Goal: Information Seeking & Learning: Learn about a topic

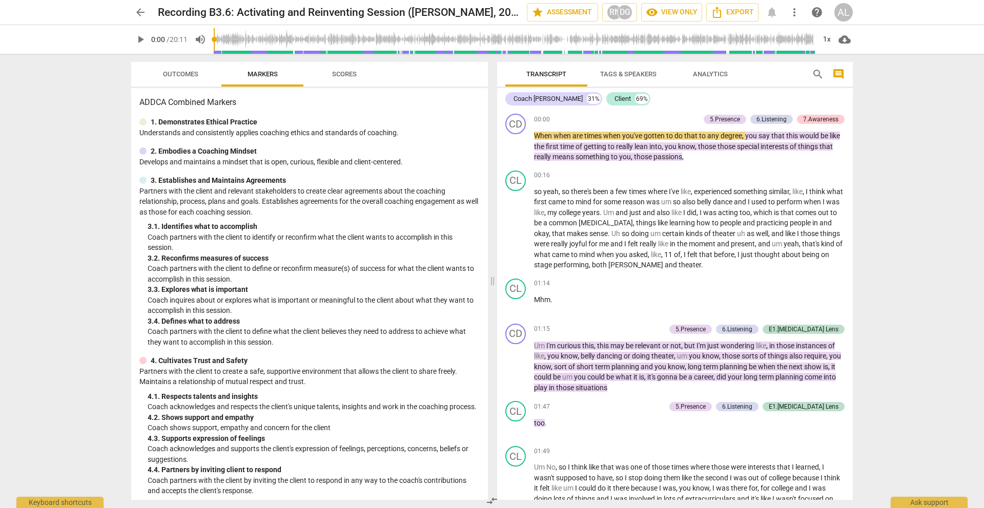
scroll to position [22, 0]
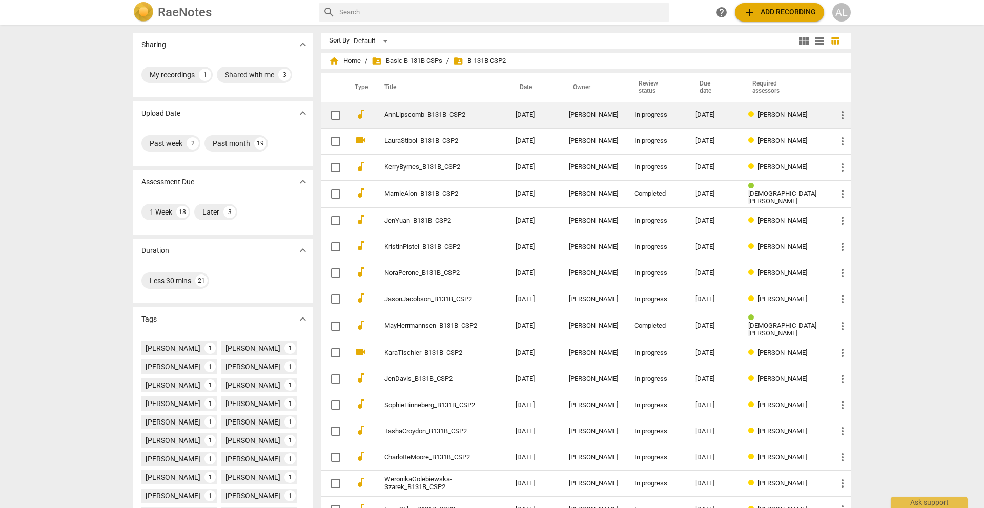
click at [442, 114] on link "AnnLipscomb_B131B_CSP2" at bounding box center [431, 115] width 94 height 8
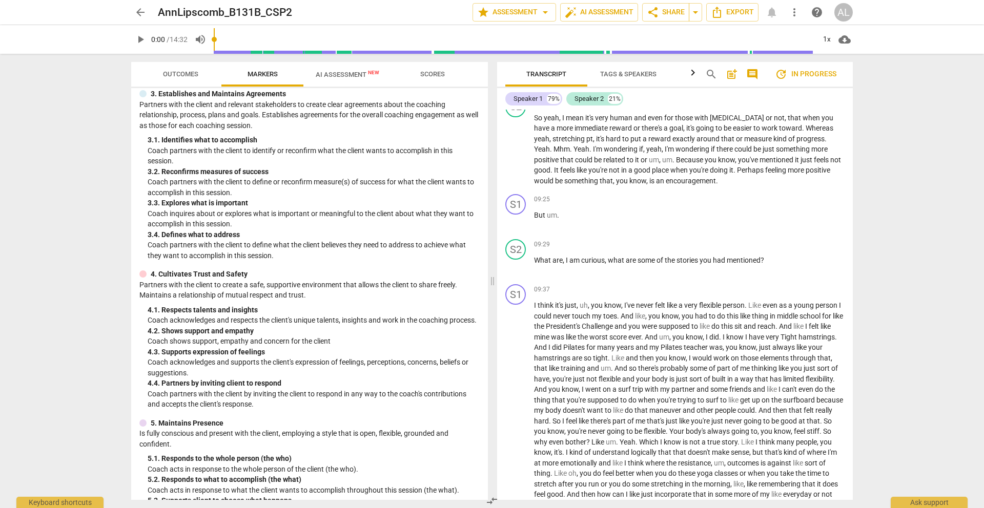
scroll to position [1220, 0]
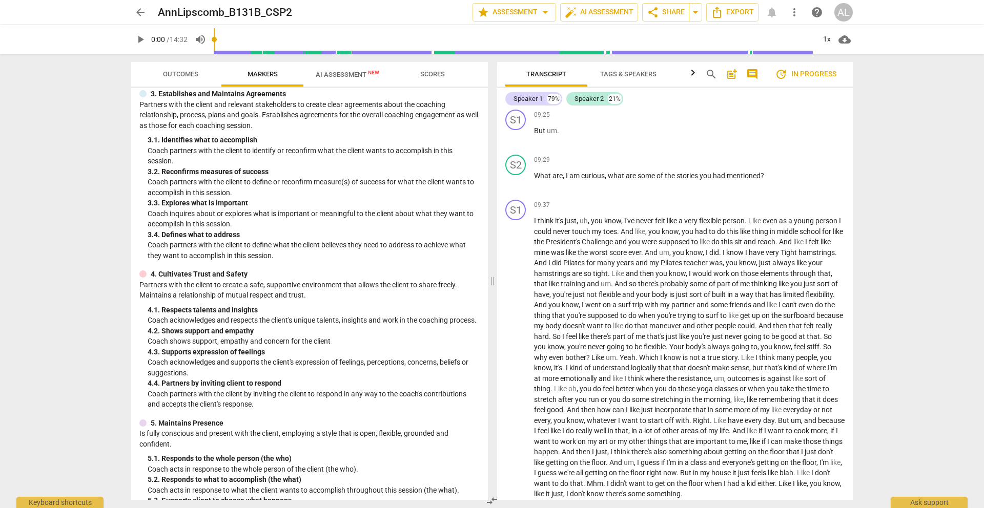
click at [146, 13] on span "arrow_back" at bounding box center [140, 12] width 12 height 12
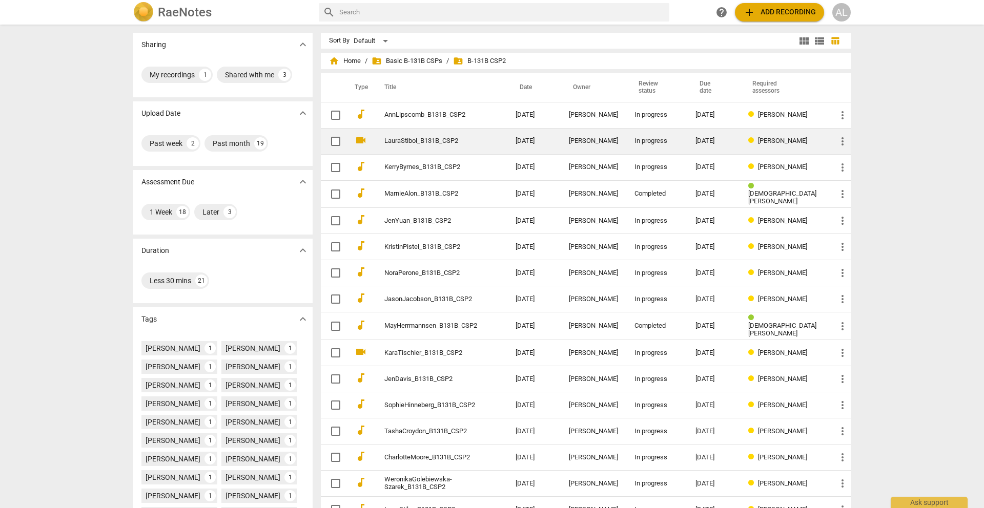
click at [424, 141] on link "LauraStibol_B131B_CSP2" at bounding box center [431, 141] width 94 height 8
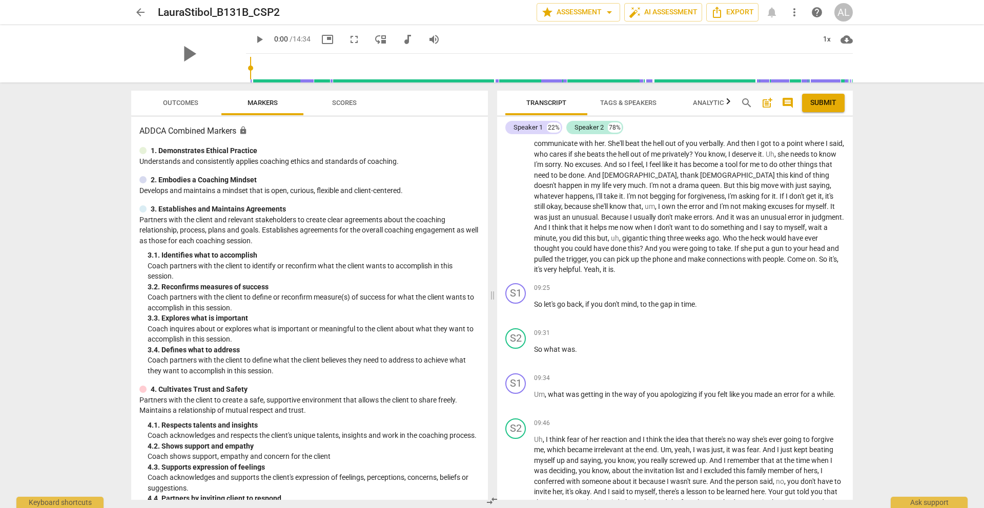
scroll to position [1174, 0]
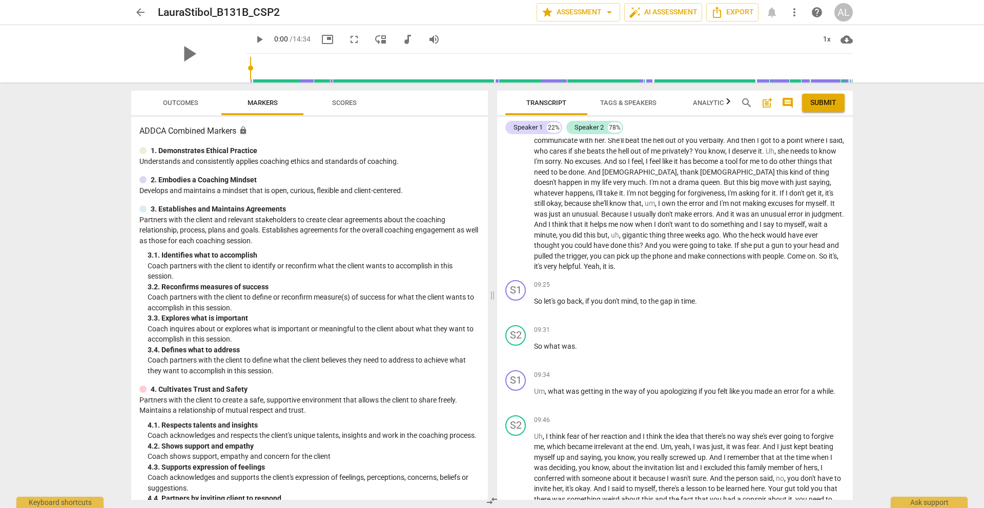
click at [141, 15] on span "arrow_back" at bounding box center [140, 12] width 12 height 12
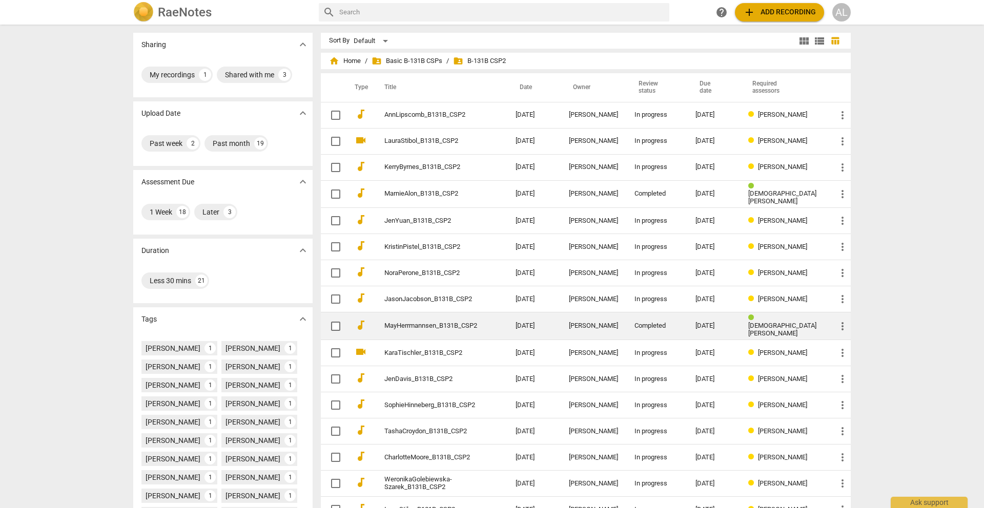
scroll to position [166, 0]
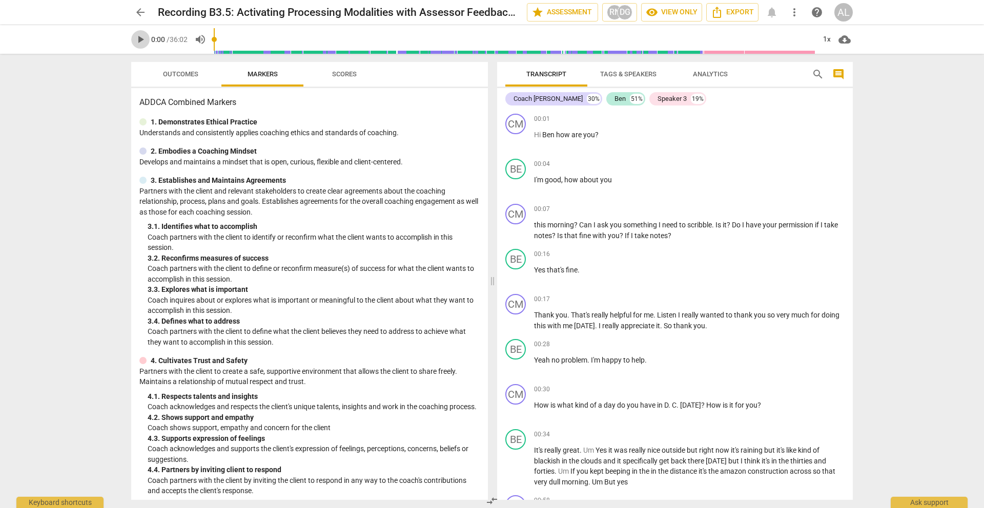
click at [141, 38] on span "play_arrow" at bounding box center [140, 39] width 12 height 12
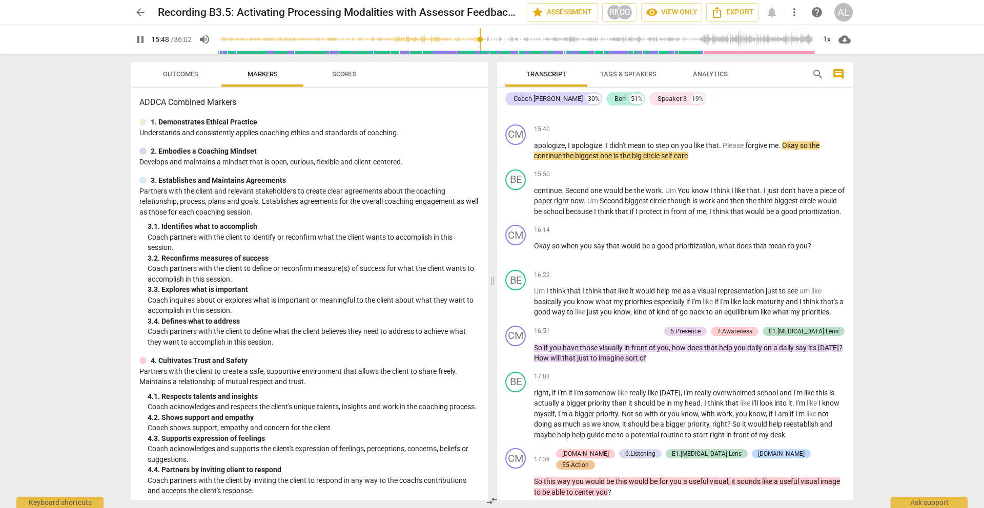
scroll to position [2837, 0]
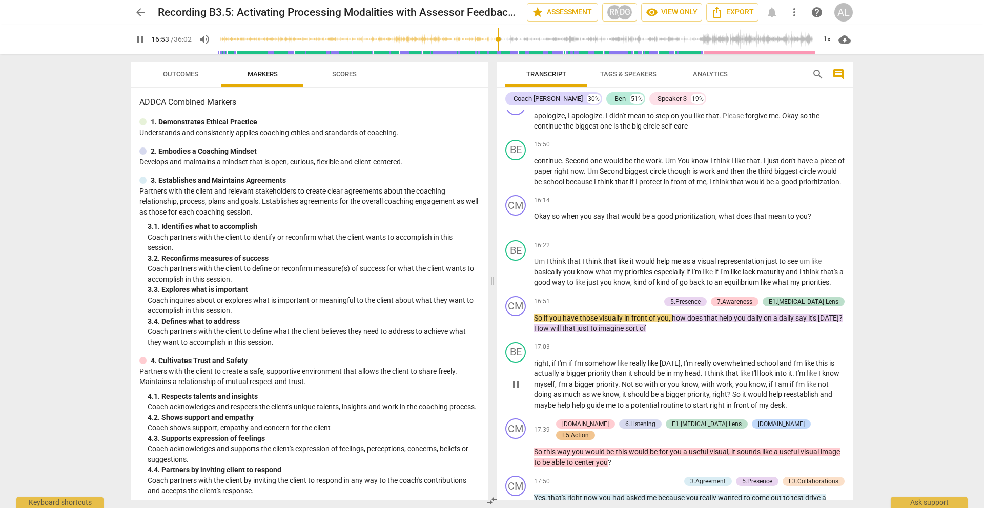
click at [652, 352] on div "17:03 keyboard_arrow_right" at bounding box center [689, 347] width 310 height 10
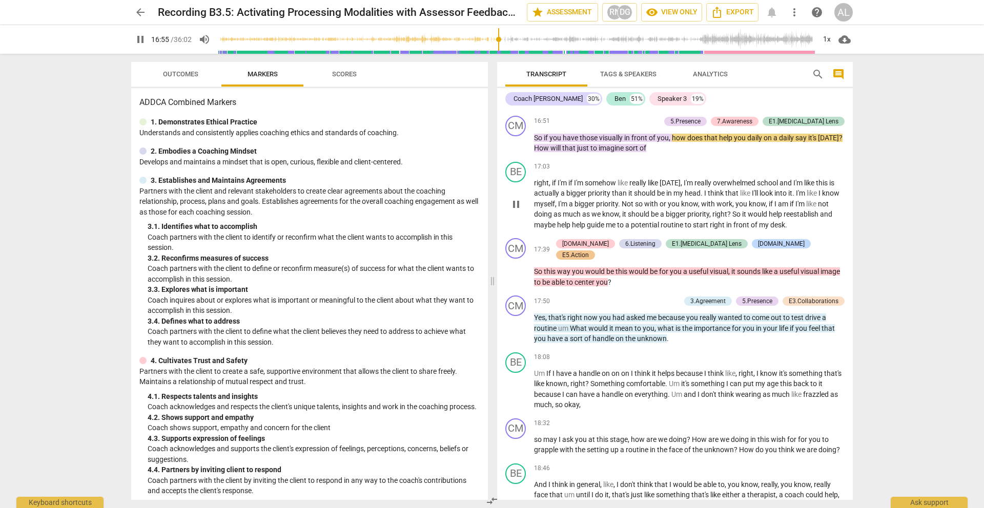
scroll to position [3032, 0]
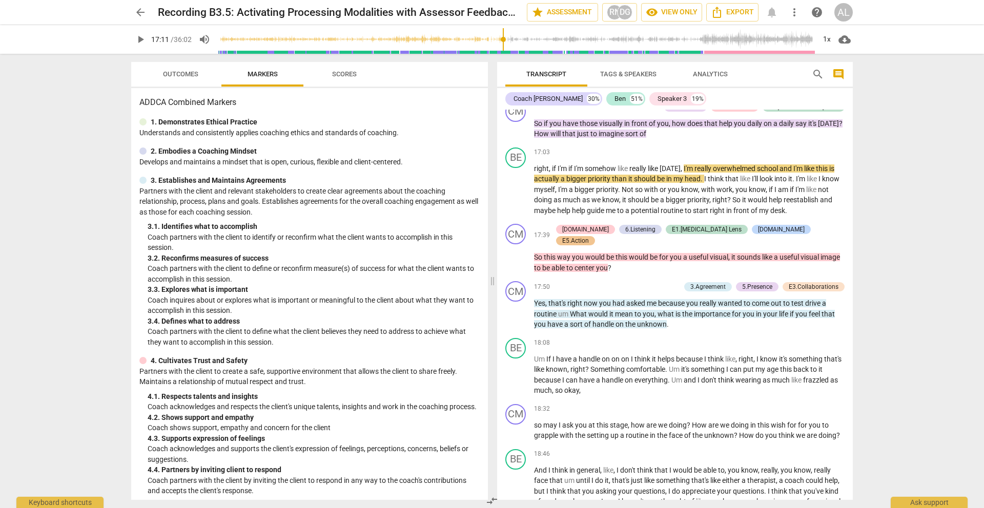
type input "1032"
